Goal: Transaction & Acquisition: Purchase product/service

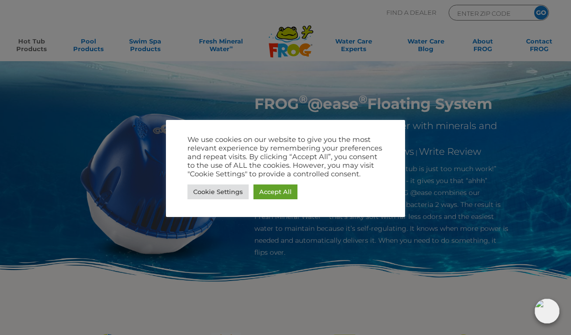
click at [265, 194] on link "Accept All" at bounding box center [275, 191] width 44 height 15
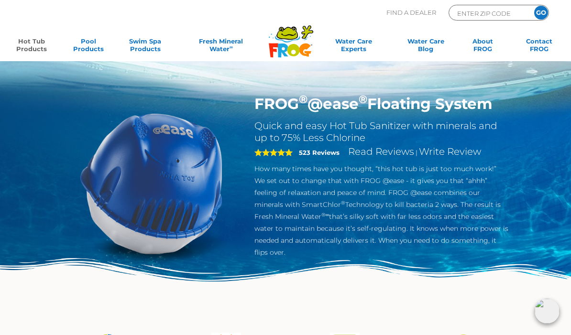
click at [32, 39] on link "Hot Tub Products" at bounding box center [32, 46] width 44 height 19
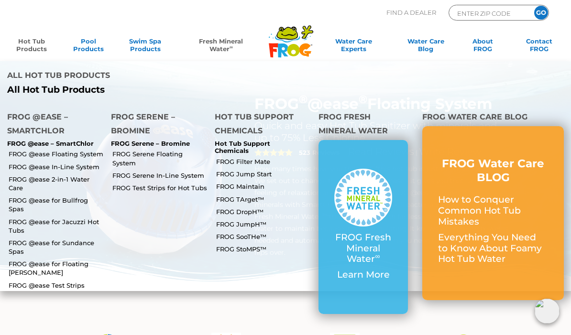
click at [216, 39] on link "Fresh Mineral Water ∞" at bounding box center [221, 46] width 83 height 19
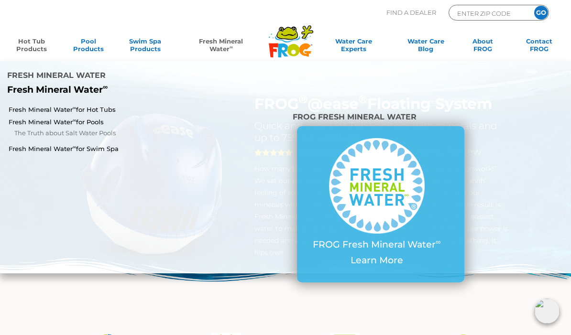
click at [28, 39] on link "Hot Tub Products" at bounding box center [32, 46] width 44 height 19
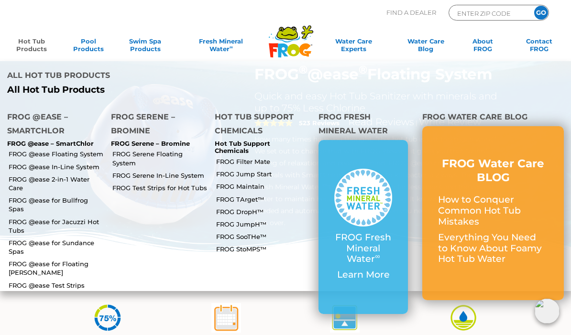
scroll to position [33, 0]
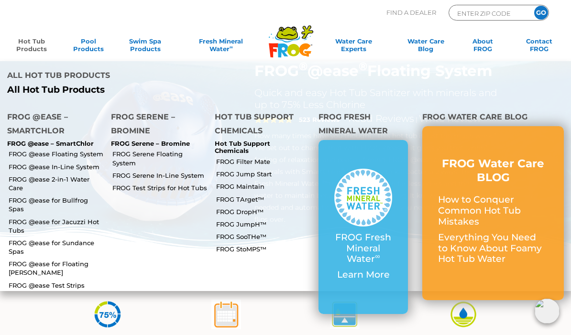
click at [40, 196] on link "FROG @ease for Bullfrog Spas" at bounding box center [56, 204] width 95 height 17
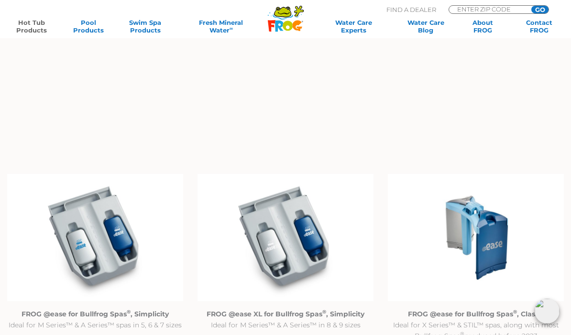
scroll to position [857, 0]
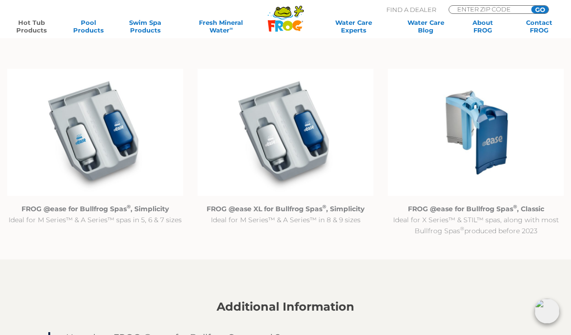
click at [83, 154] on img at bounding box center [95, 132] width 176 height 127
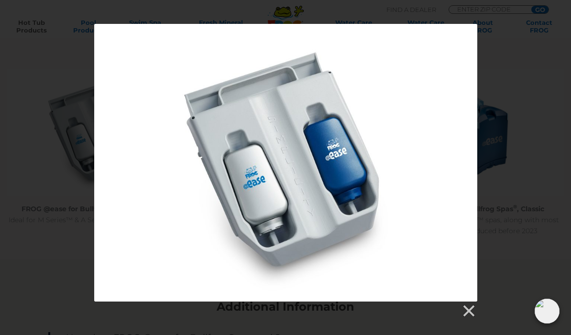
click at [470, 310] on link at bounding box center [468, 311] width 14 height 14
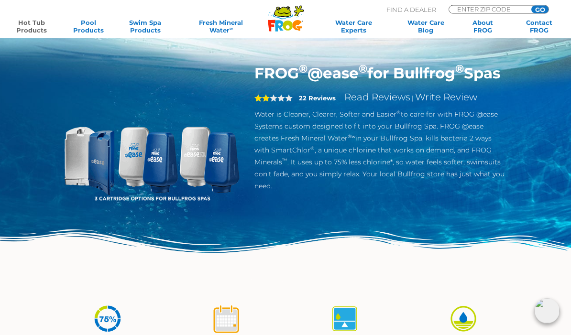
scroll to position [0, 0]
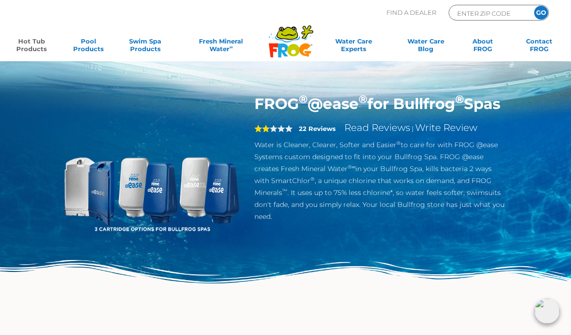
click at [481, 8] on input "ENTER ZIP CODE" at bounding box center [488, 13] width 65 height 11
type input "54548"
click at [538, 11] on input "GO" at bounding box center [541, 13] width 14 height 14
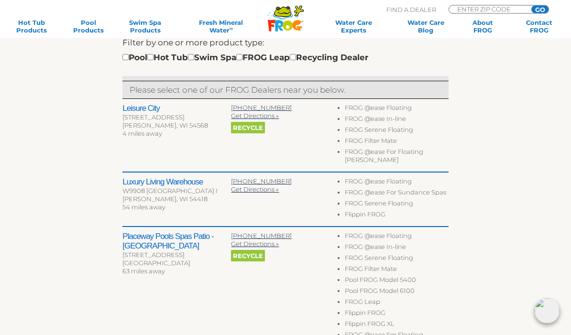
scroll to position [280, 0]
